Goal: Task Accomplishment & Management: Use online tool/utility

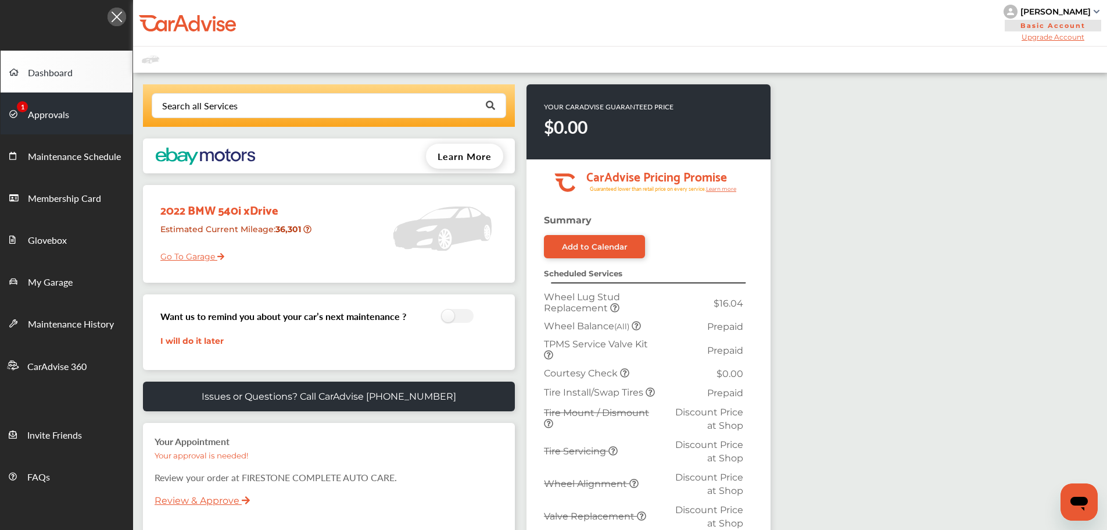
click at [59, 118] on span "Approvals" at bounding box center [48, 115] width 41 height 15
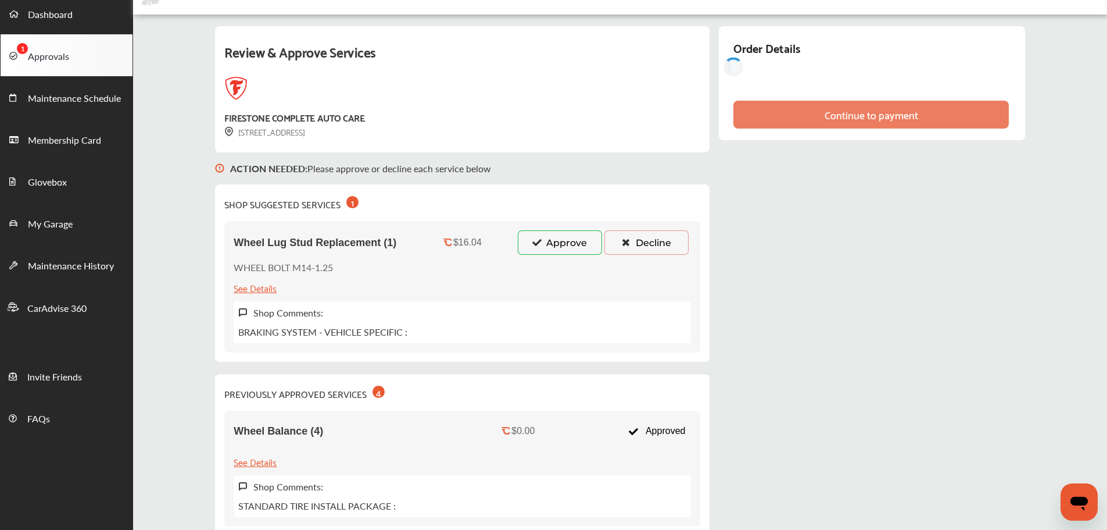
click at [566, 248] on button "Approve" at bounding box center [560, 242] width 84 height 24
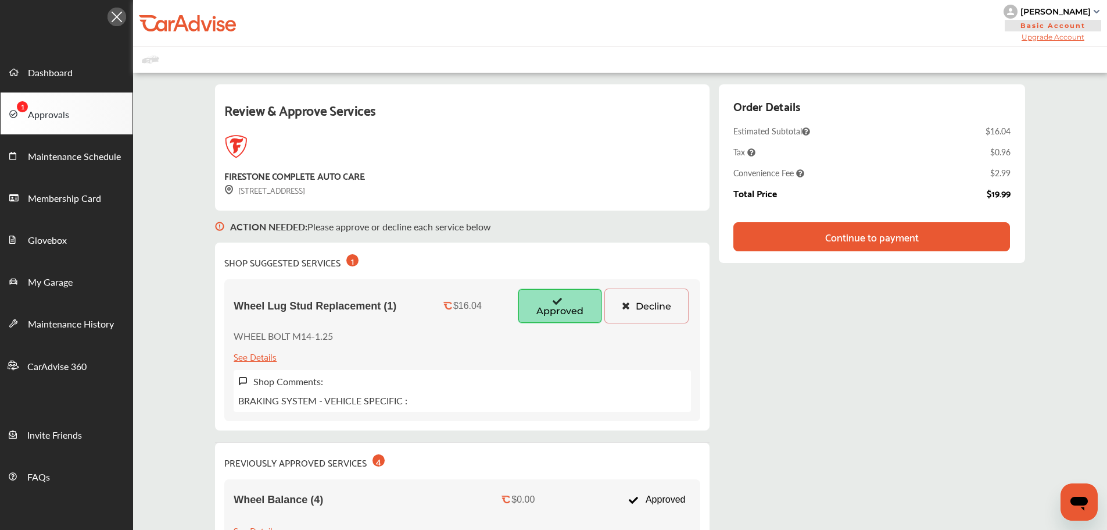
click at [893, 232] on div "Continue to payment" at bounding box center [873, 237] width 94 height 12
